Goal: Book appointment/travel/reservation

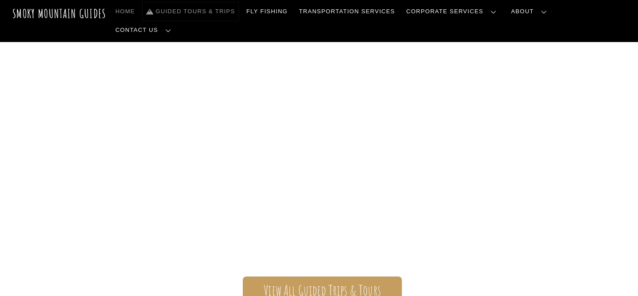
click at [234, 13] on link "Guided Tours & Trips" at bounding box center [191, 11] width 96 height 19
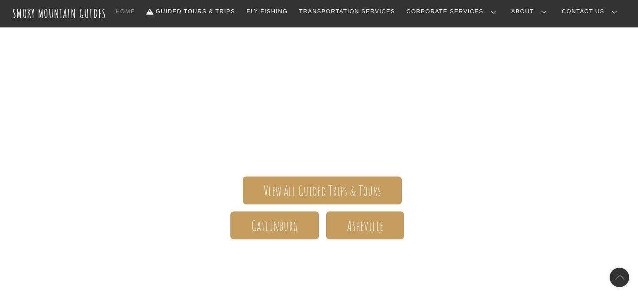
scroll to position [88, 0]
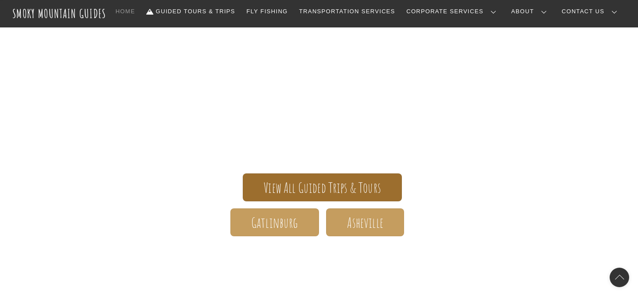
click at [327, 186] on span "View All Guided Trips & Tours" at bounding box center [322, 187] width 117 height 9
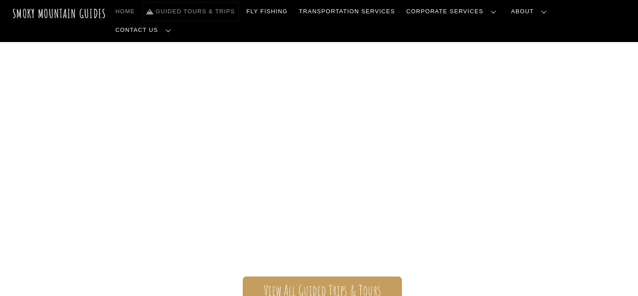
click at [238, 15] on link "Guided Tours & Trips" at bounding box center [191, 11] width 96 height 19
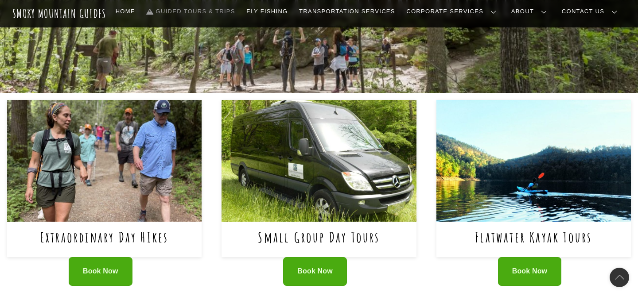
scroll to position [293, 0]
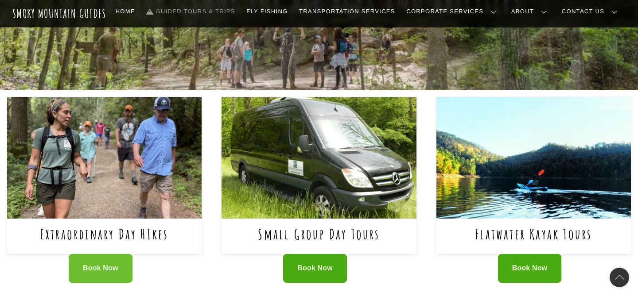
click at [111, 268] on span "Book Now" at bounding box center [100, 268] width 35 height 9
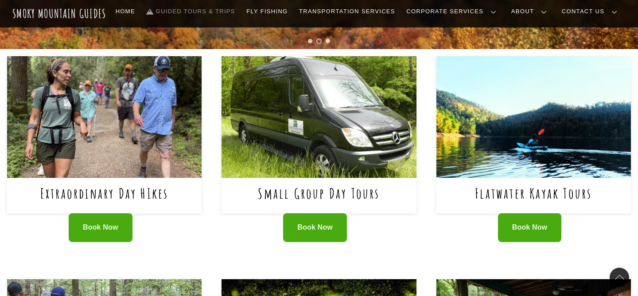
scroll to position [307, 0]
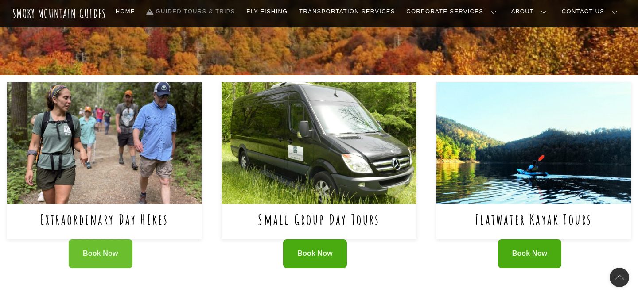
click at [95, 248] on link "Book Now" at bounding box center [101, 254] width 64 height 29
click at [79, 254] on link "Book Now" at bounding box center [101, 254] width 64 height 29
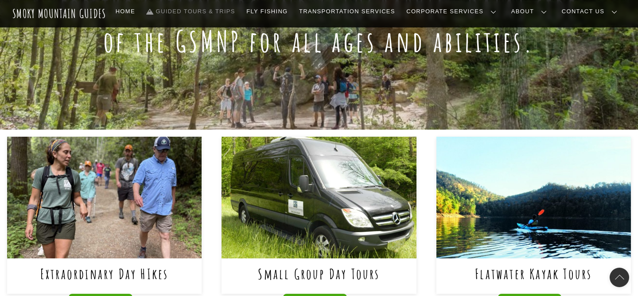
scroll to position [248, 0]
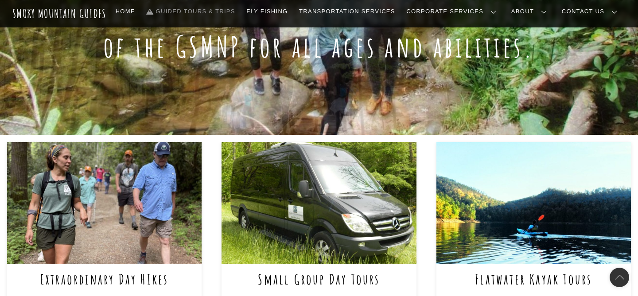
click at [131, 194] on img at bounding box center [104, 203] width 194 height 122
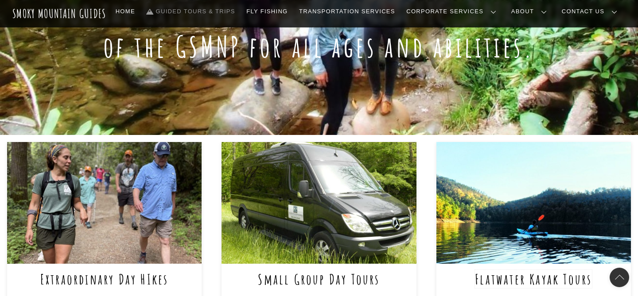
click at [518, 271] on link "Flatwater Kayak Tours" at bounding box center [533, 279] width 117 height 18
click at [124, 215] on img at bounding box center [104, 203] width 194 height 122
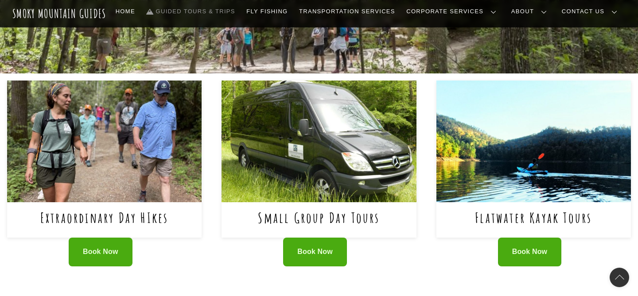
scroll to position [319, 0]
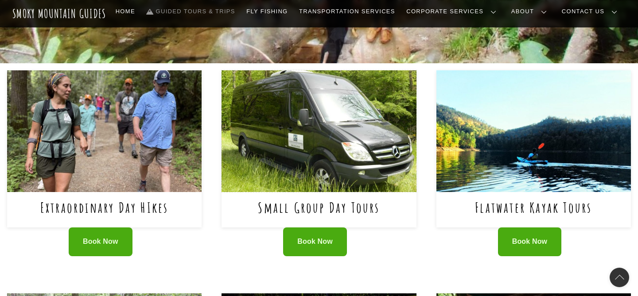
click at [303, 164] on img at bounding box center [319, 131] width 194 height 122
